Goal: Obtain resource: Download file/media

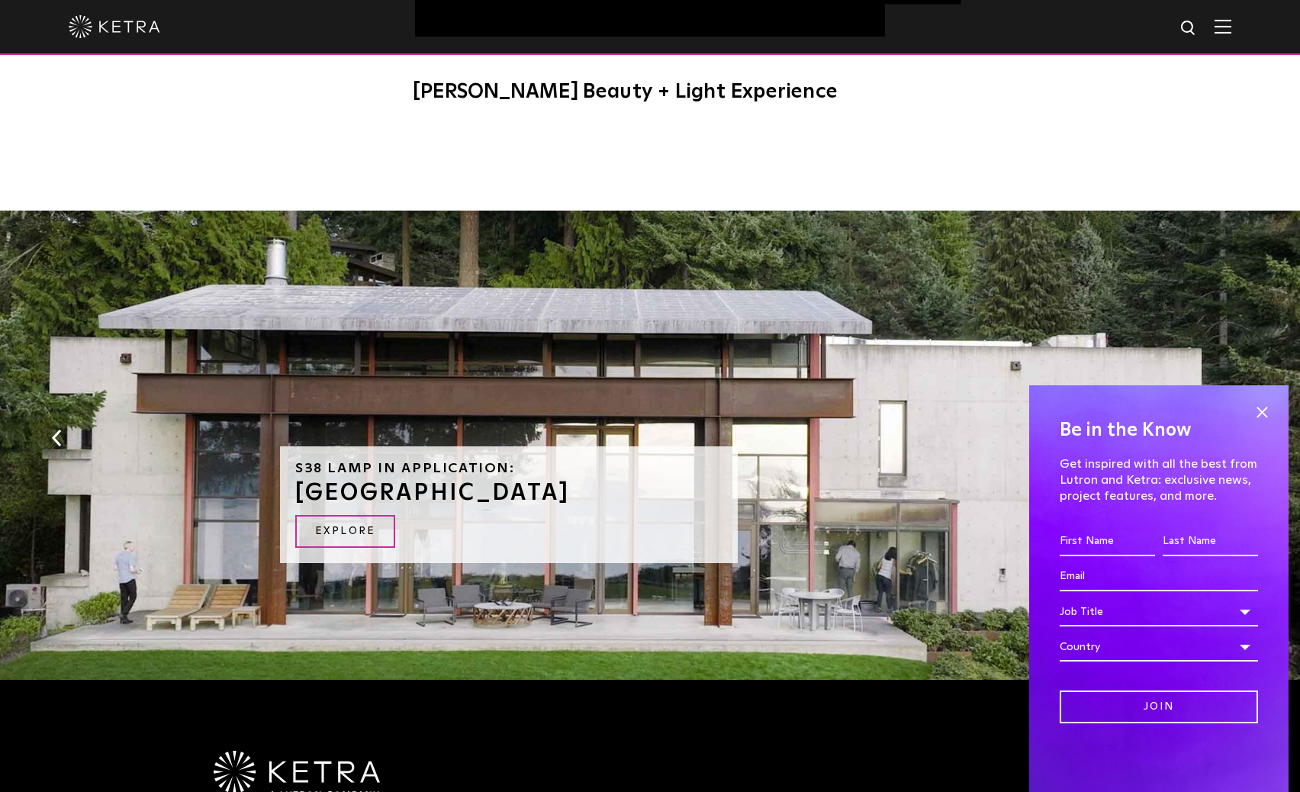
scroll to position [1624, 0]
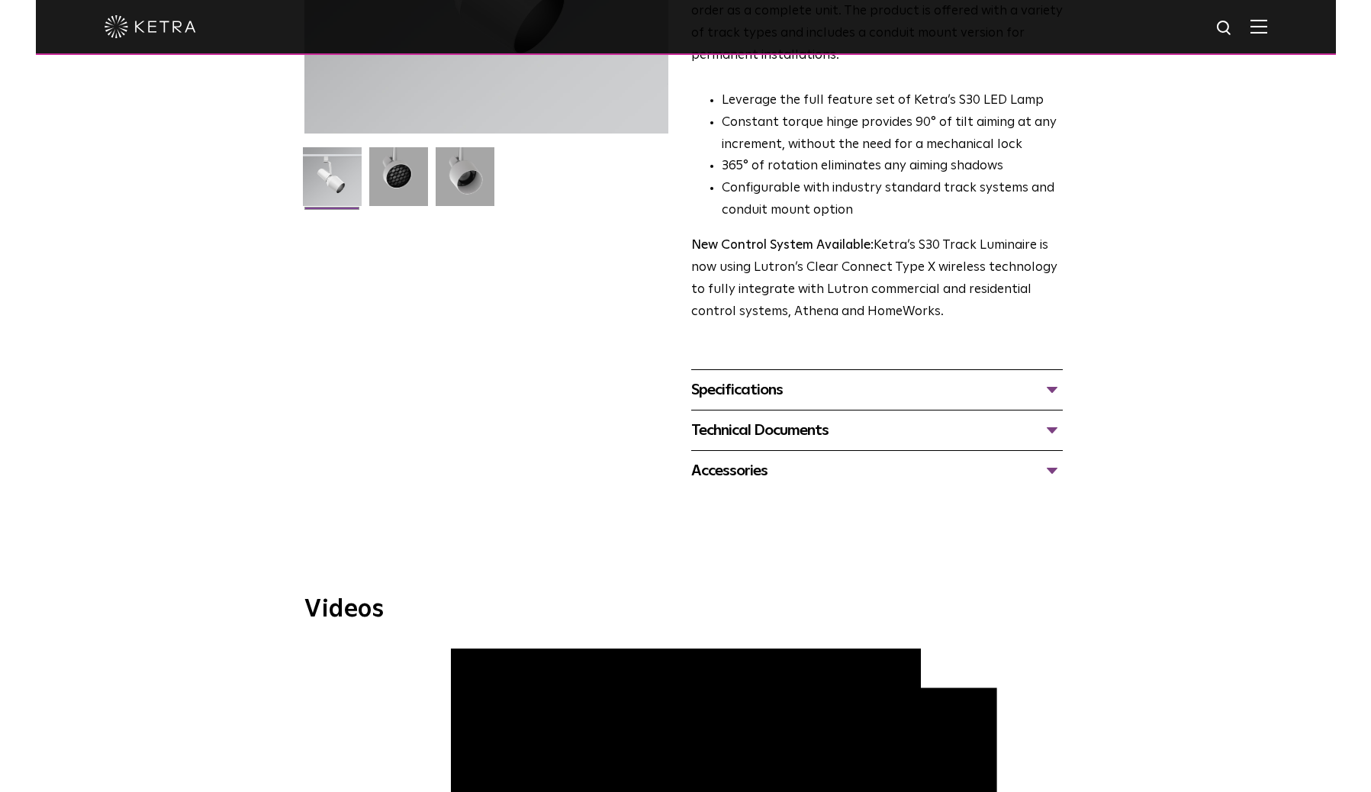
scroll to position [263, 0]
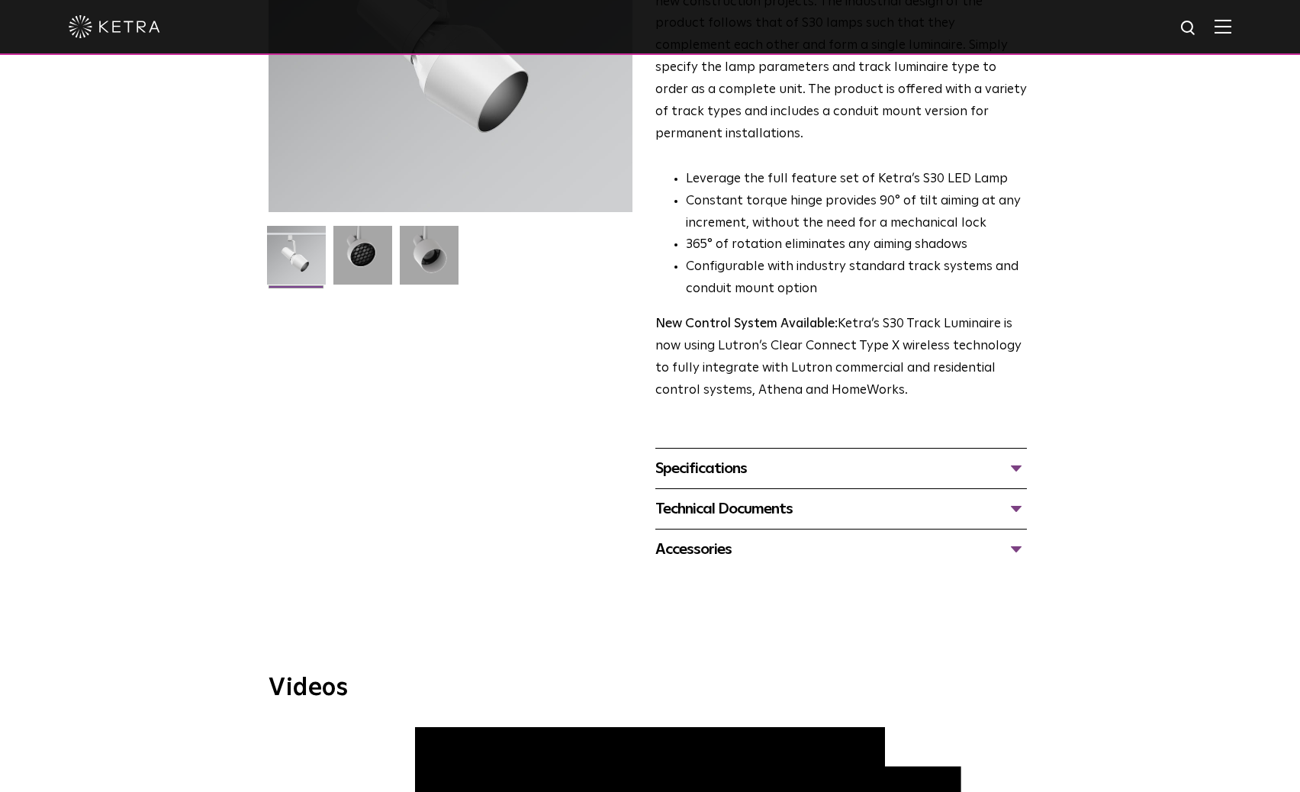
click at [741, 497] on div "Technical Documents" at bounding box center [840, 509] width 371 height 24
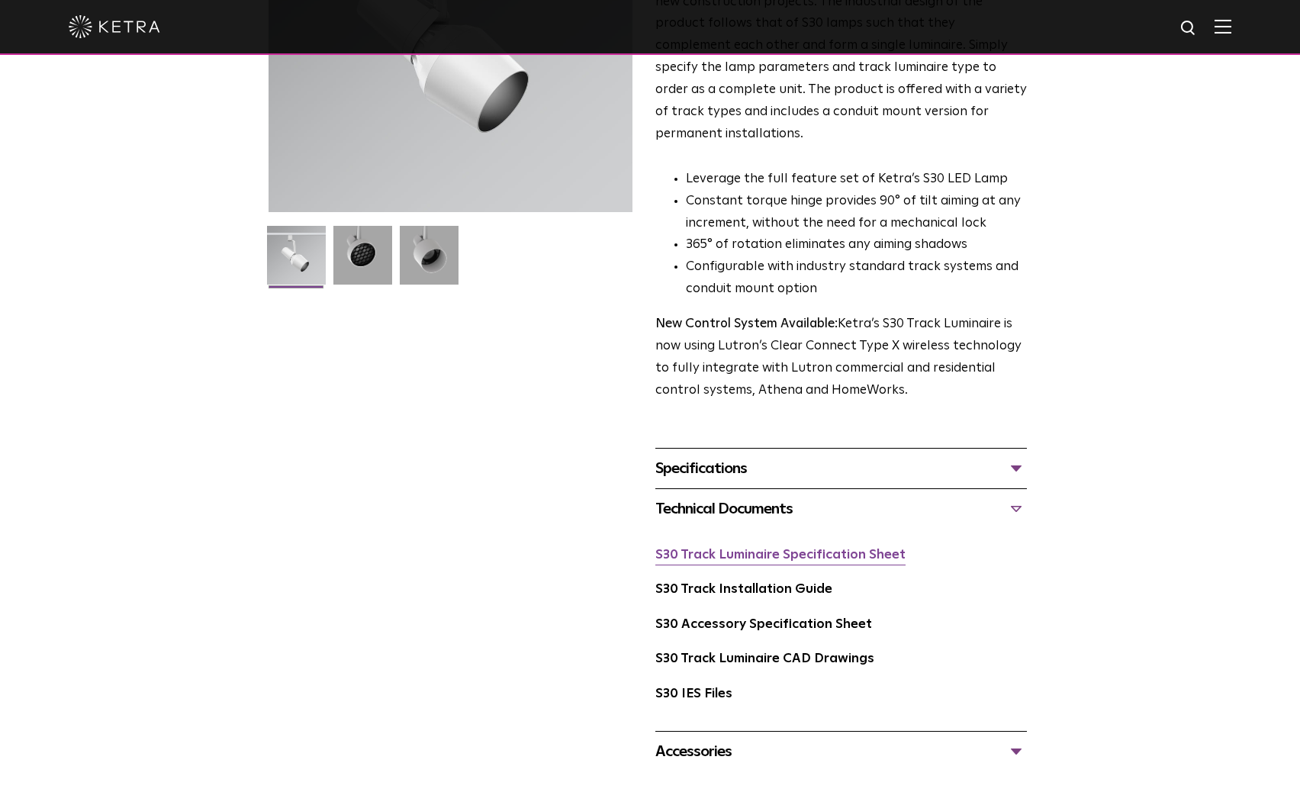
click at [765, 548] on link "S30 Track Luminaire Specification Sheet" at bounding box center [780, 554] width 250 height 13
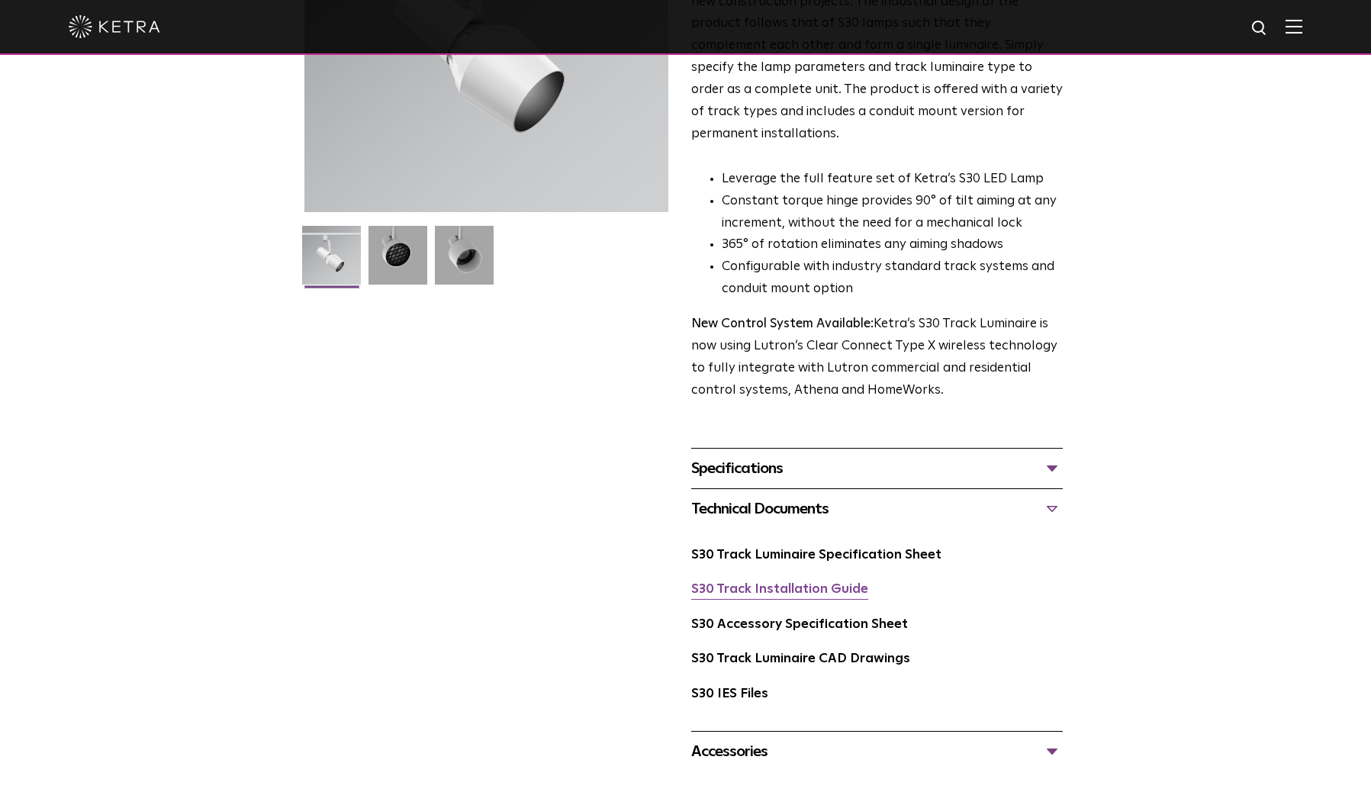
click at [799, 583] on link "S30 Track Installation Guide" at bounding box center [779, 589] width 177 height 13
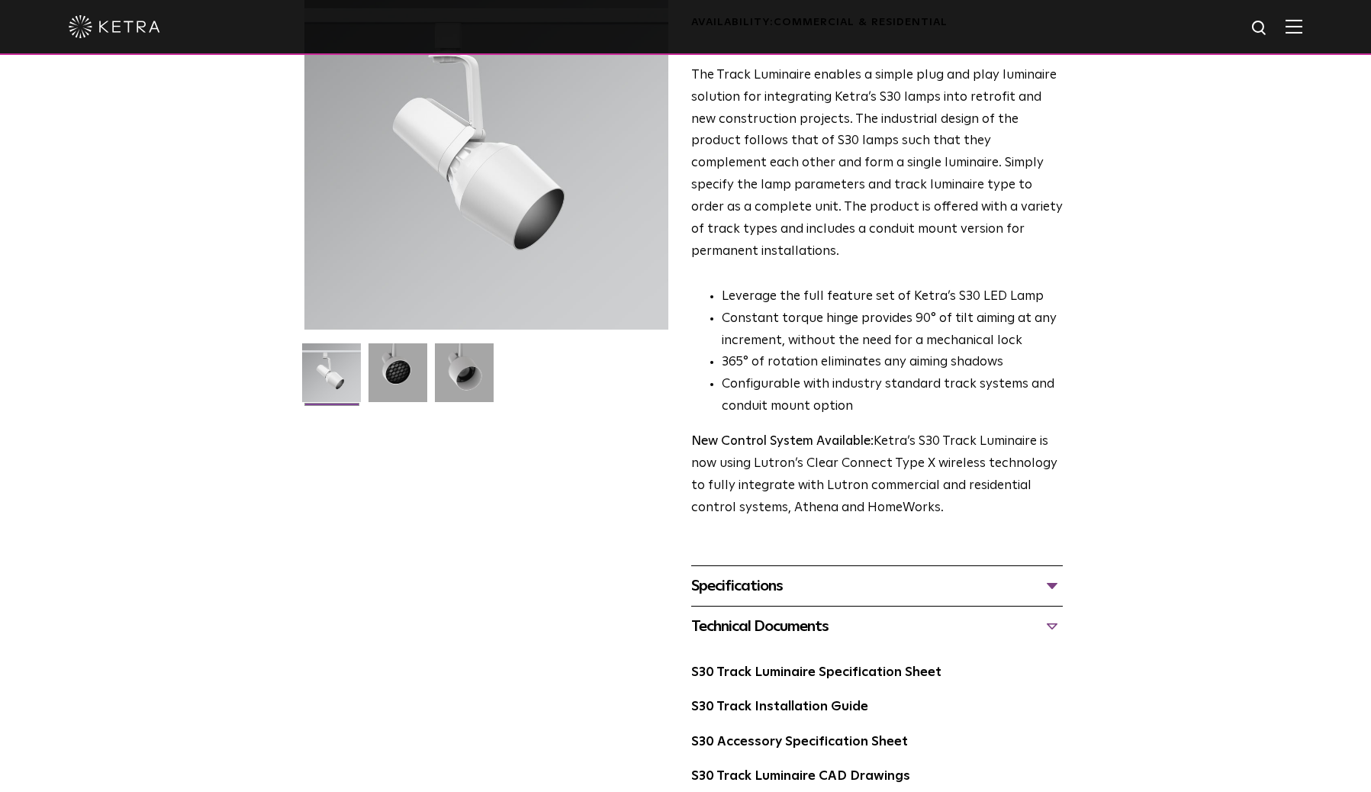
scroll to position [0, 0]
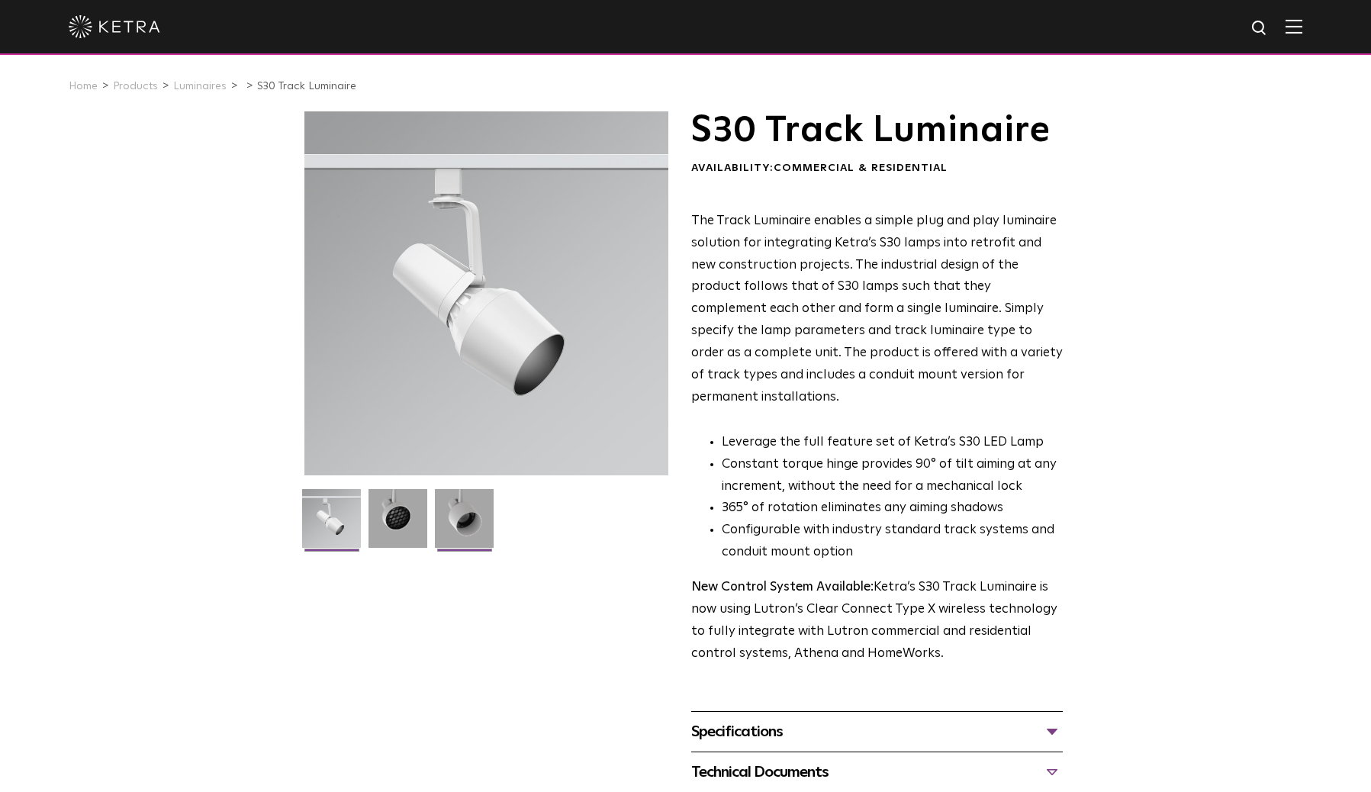
click at [458, 525] on img at bounding box center [464, 524] width 59 height 70
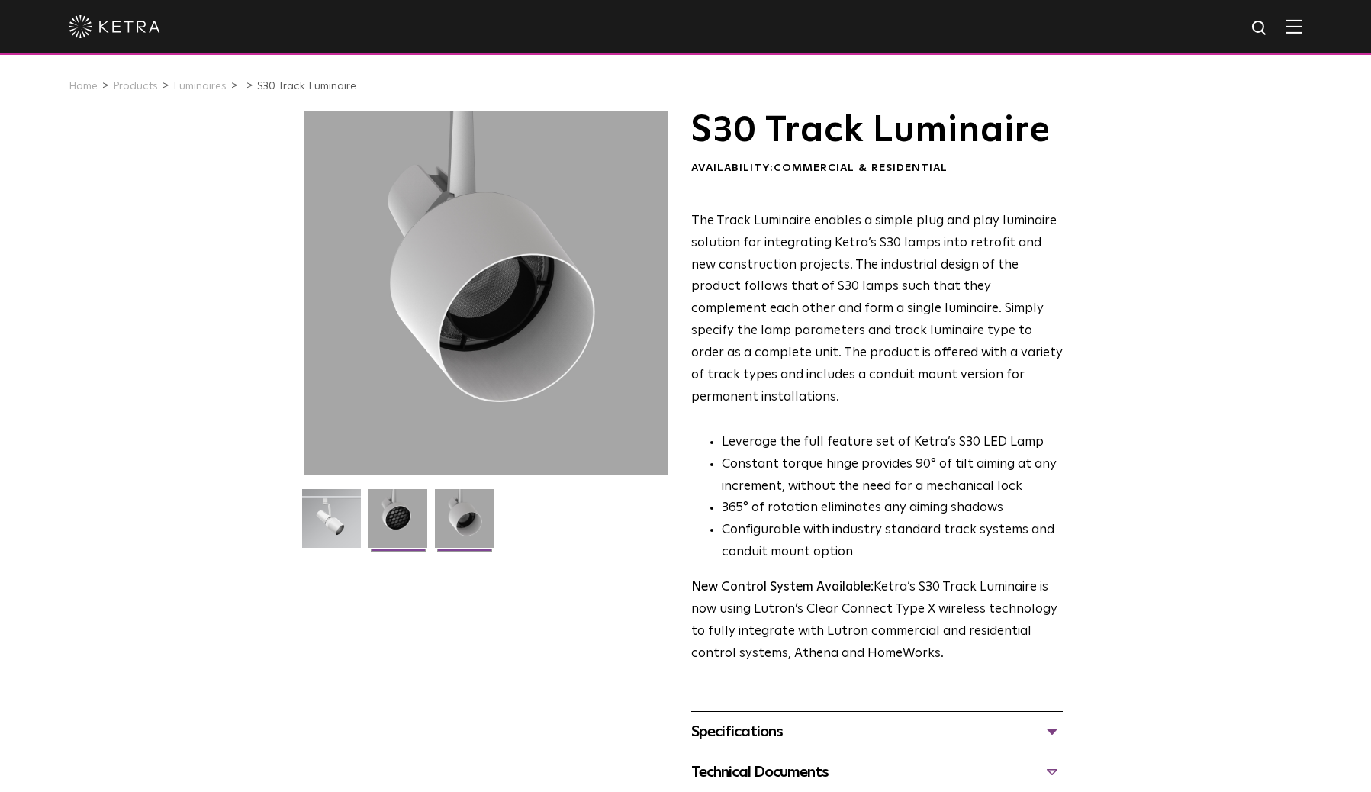
click at [399, 513] on img at bounding box center [397, 524] width 59 height 70
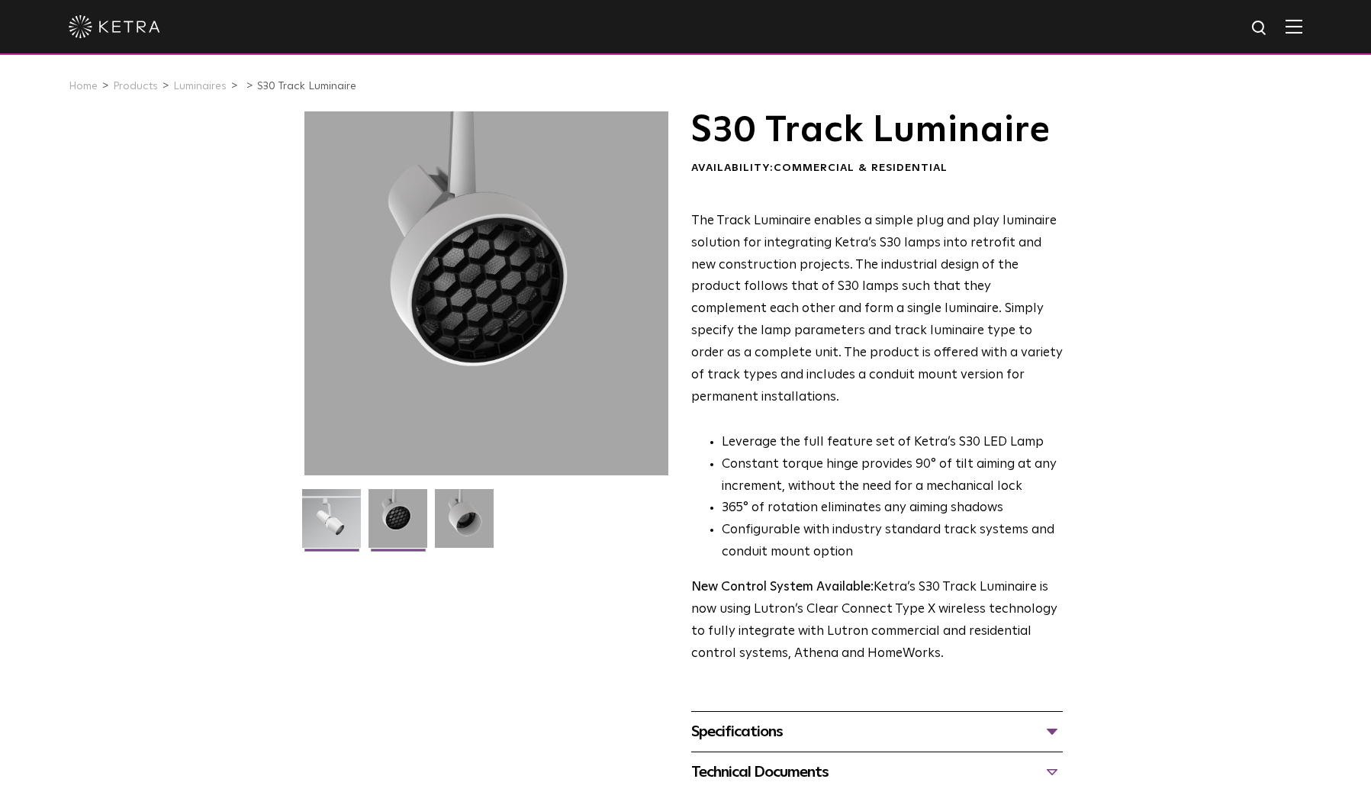
click at [346, 519] on img at bounding box center [331, 524] width 59 height 70
